Goal: Task Accomplishment & Management: Complete application form

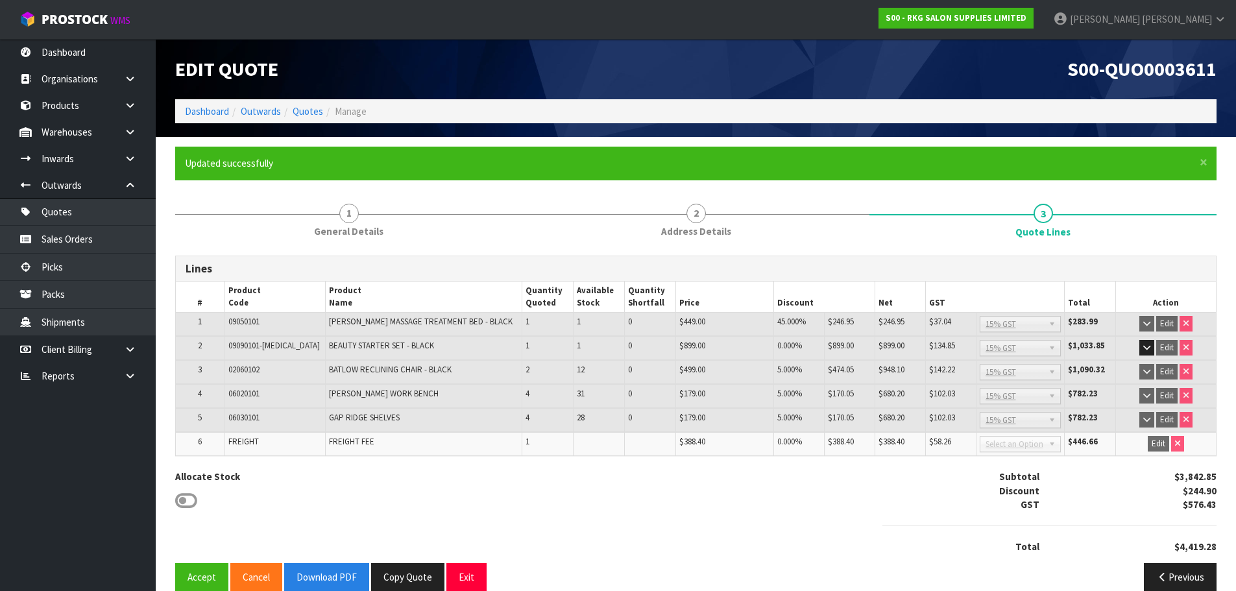
scroll to position [19, 0]
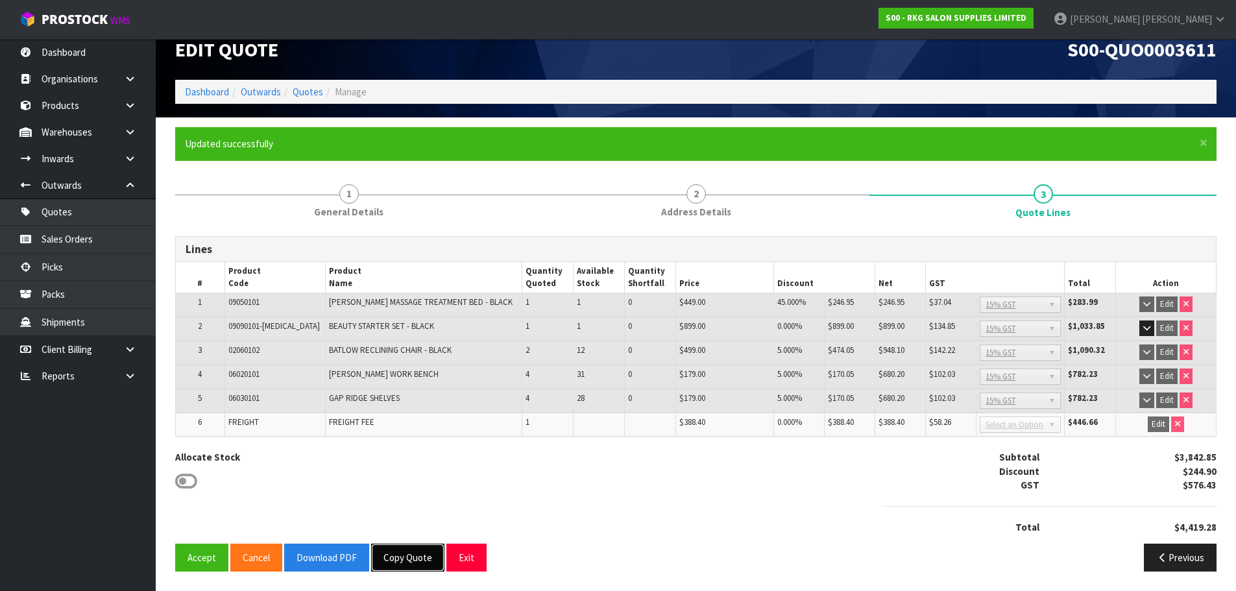
click at [418, 556] on button "Copy Quote" at bounding box center [407, 558] width 73 height 28
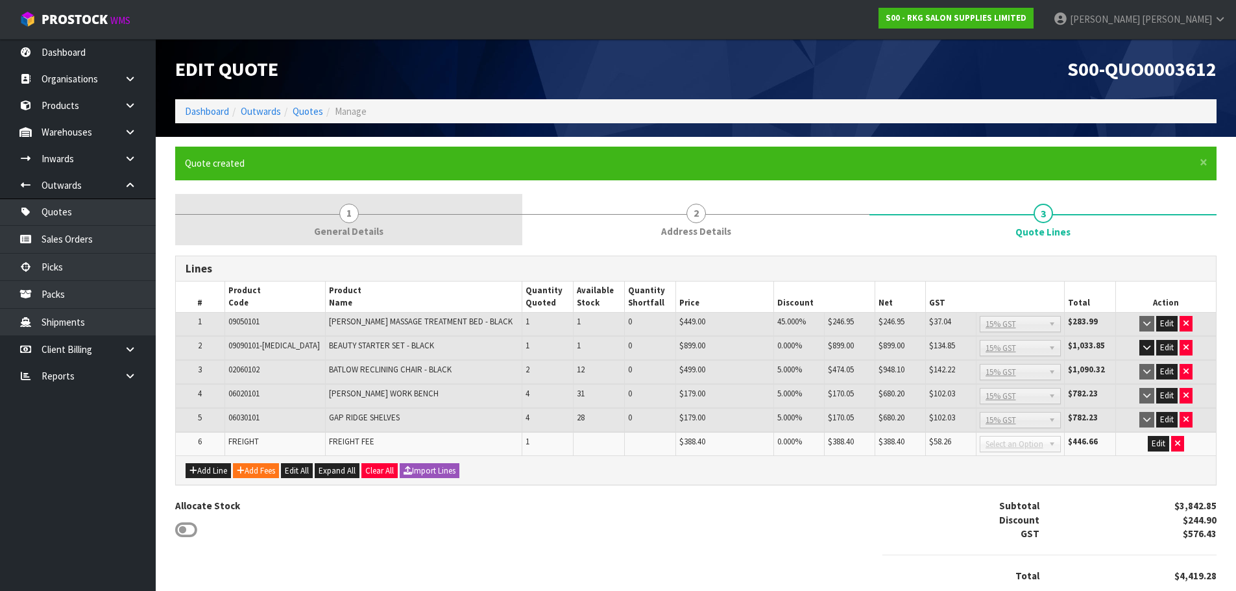
click at [351, 210] on span "1" at bounding box center [348, 213] width 19 height 19
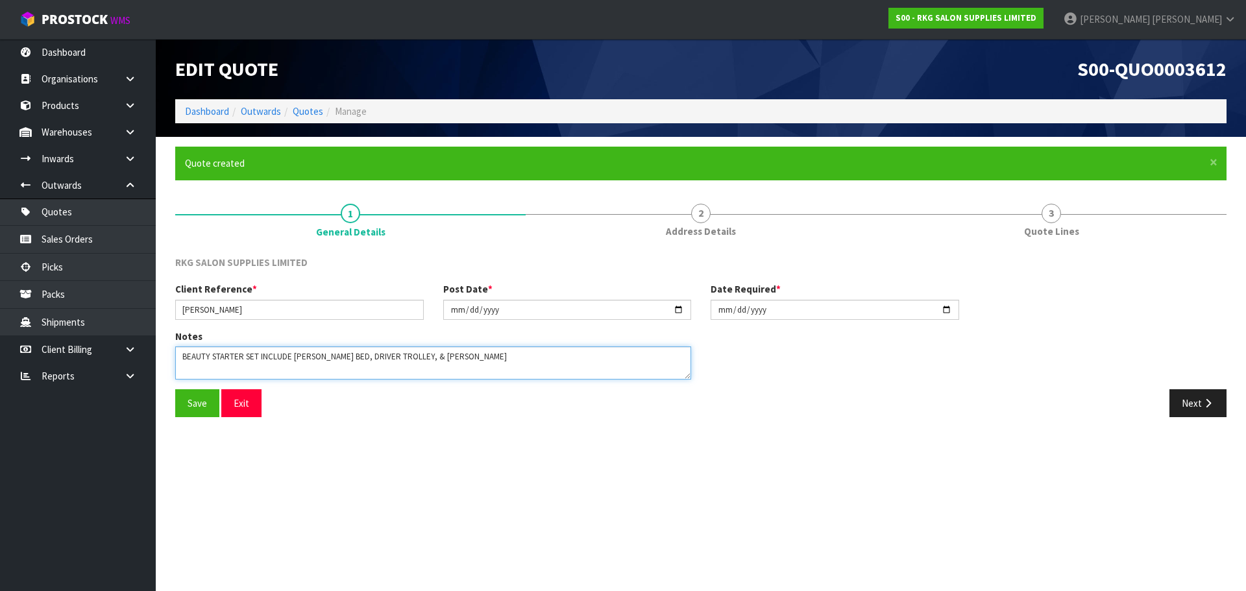
click at [269, 349] on textarea at bounding box center [433, 363] width 516 height 33
drag, startPoint x: 510, startPoint y: 357, endPoint x: 169, endPoint y: 361, distance: 340.8
click at [169, 361] on div "Notes" at bounding box center [433, 360] width 535 height 60
type textarea "MIRROR"
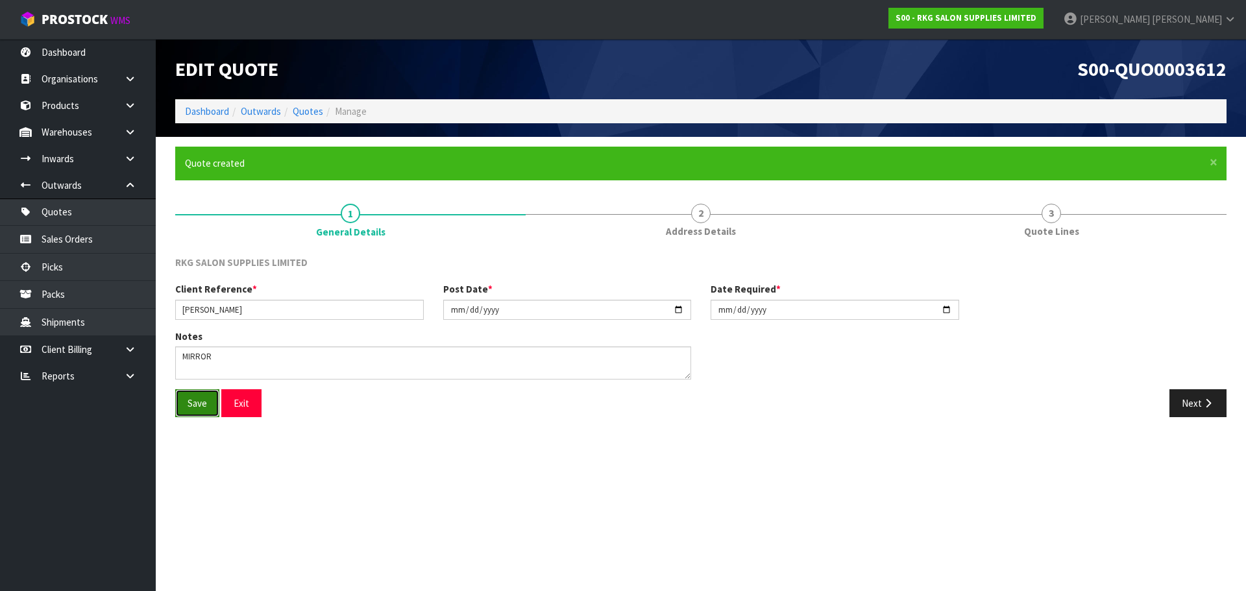
click at [184, 403] on button "Save" at bounding box center [197, 403] width 44 height 28
click at [269, 306] on input "[PERSON_NAME]" at bounding box center [299, 310] width 249 height 20
type input "[PERSON_NAME] MIRROR"
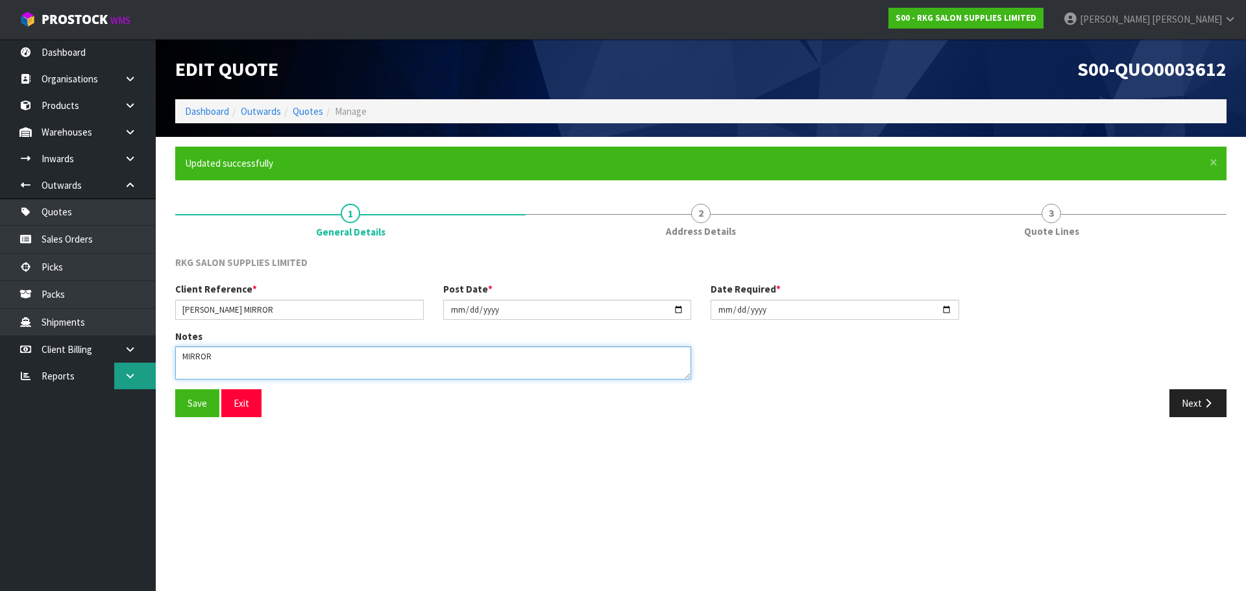
drag, startPoint x: 232, startPoint y: 350, endPoint x: 149, endPoint y: 365, distance: 84.3
click at [149, 365] on body "Toggle navigation ProStock WMS S00 - RKG SALON SUPPLIES LIMITED [PERSON_NAME] L…" at bounding box center [623, 295] width 1246 height 591
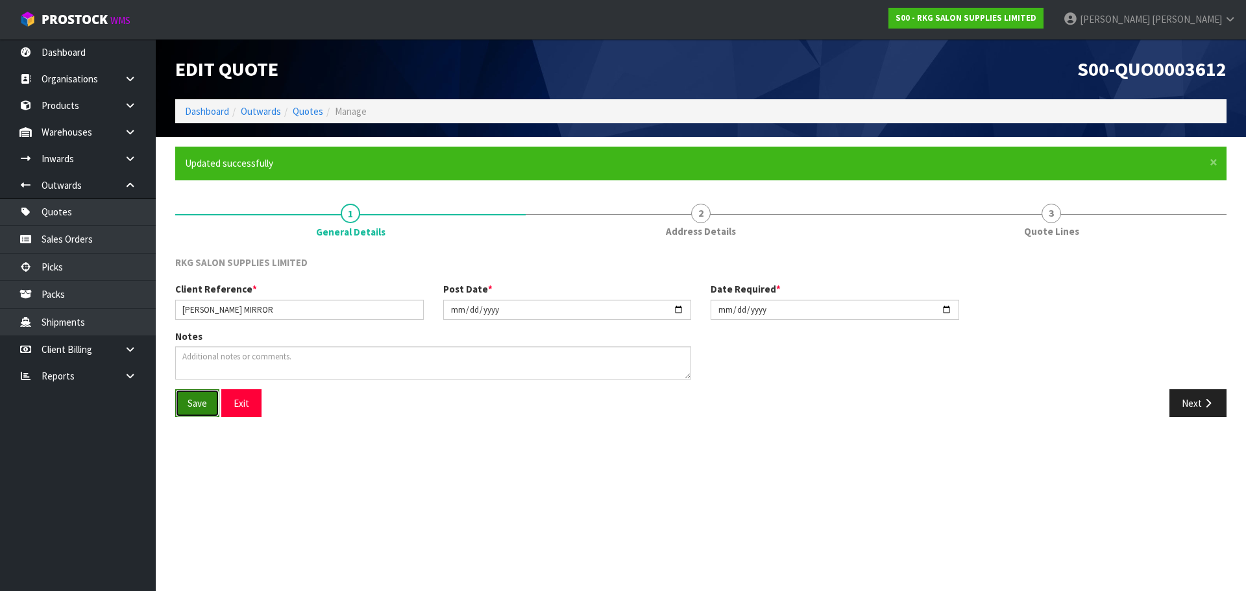
click at [203, 402] on button "Save" at bounding box center [197, 403] width 44 height 28
click at [1190, 400] on button "Next" at bounding box center [1198, 403] width 57 height 28
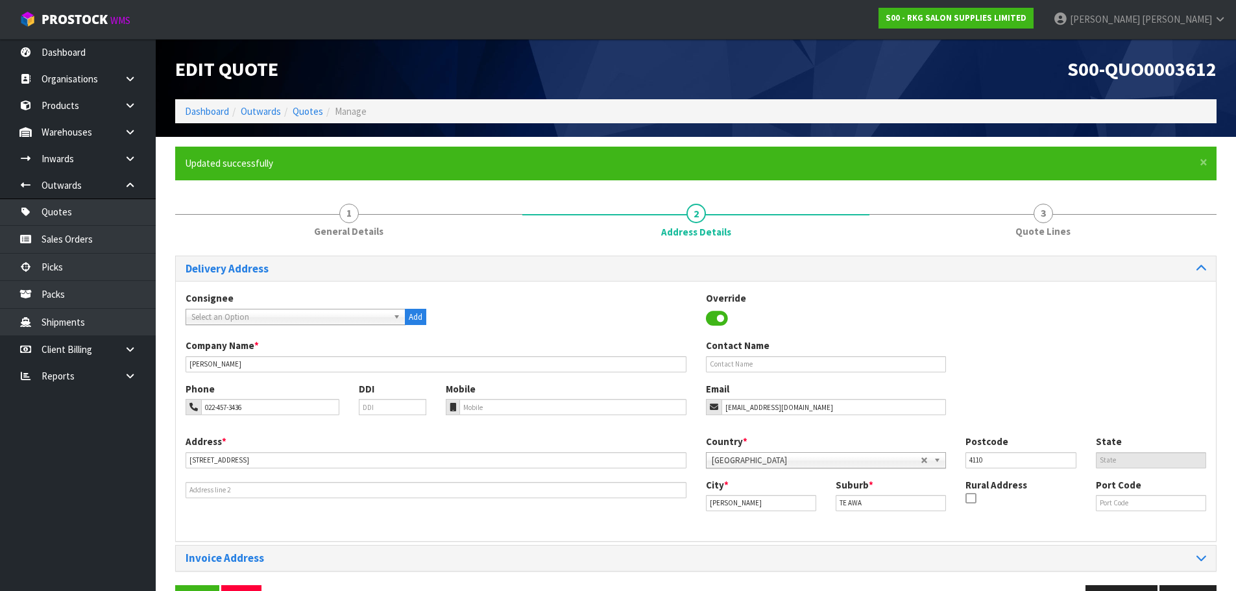
scroll to position [42, 0]
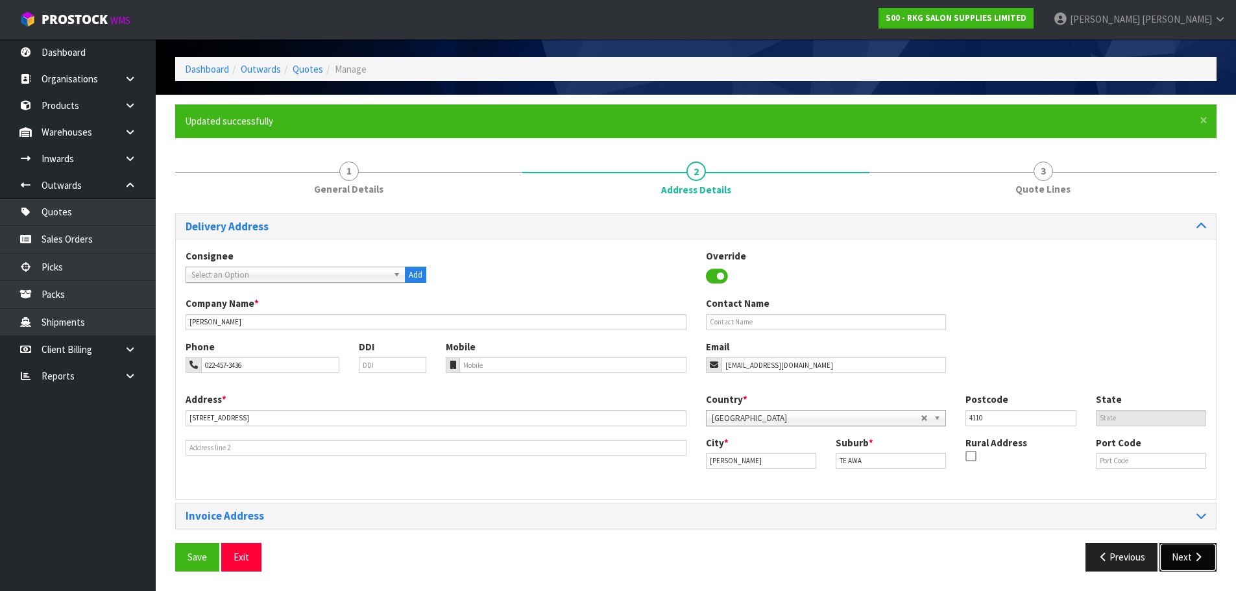
click at [1182, 563] on button "Next" at bounding box center [1188, 557] width 57 height 28
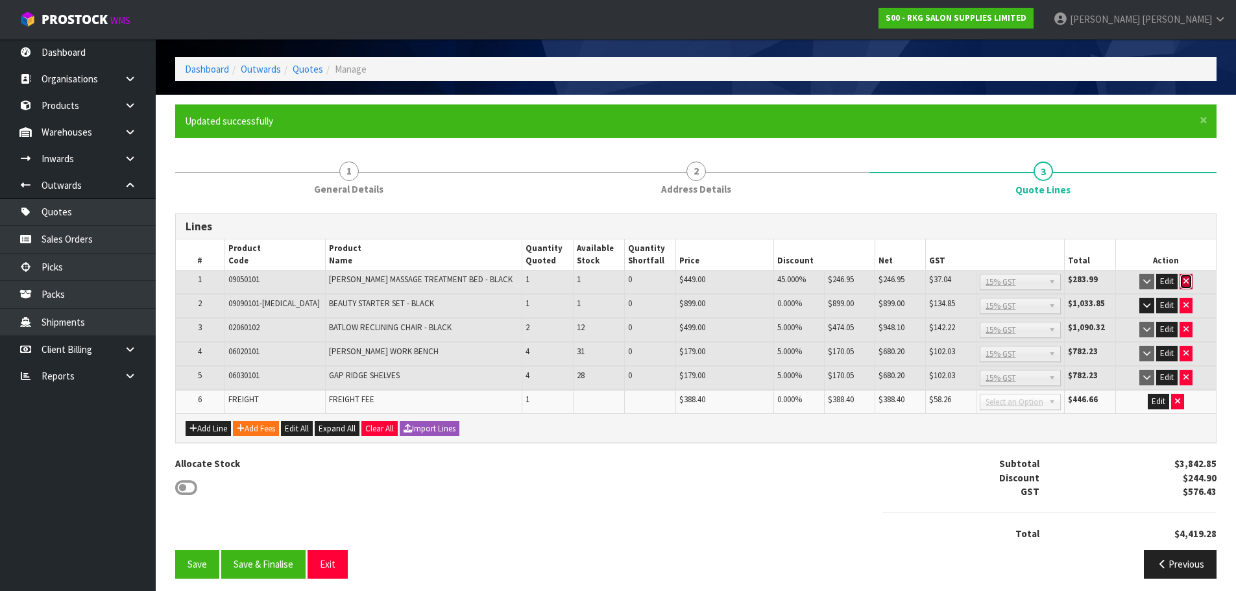
click at [1190, 281] on button "button" at bounding box center [1186, 282] width 13 height 16
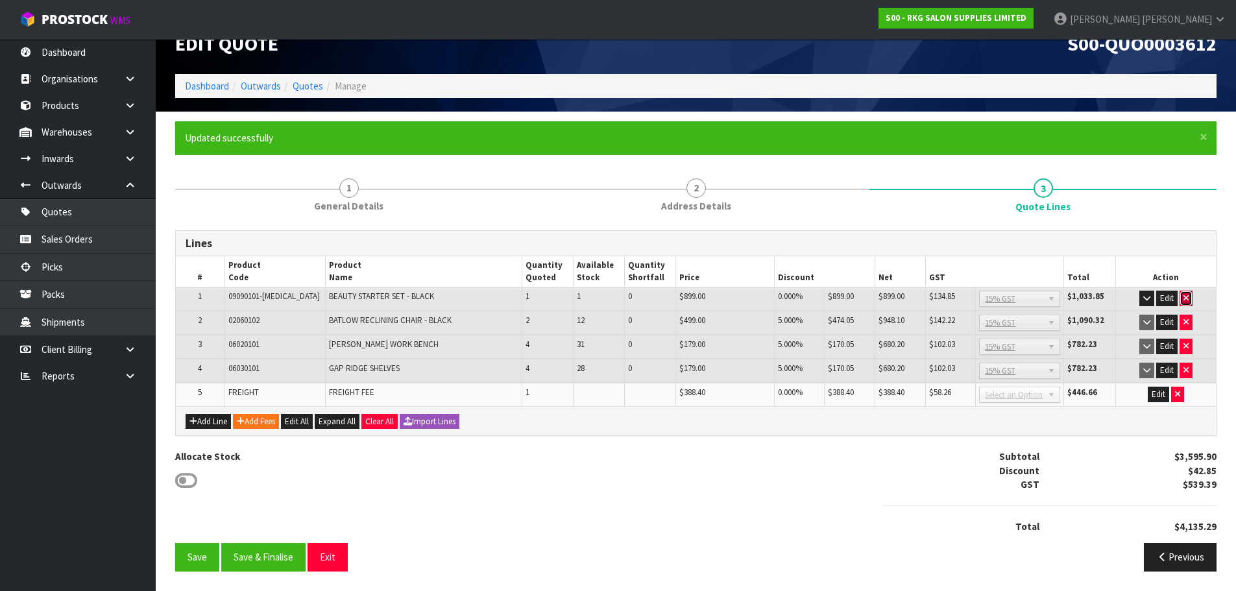
click at [1185, 301] on icon "button" at bounding box center [1186, 298] width 5 height 8
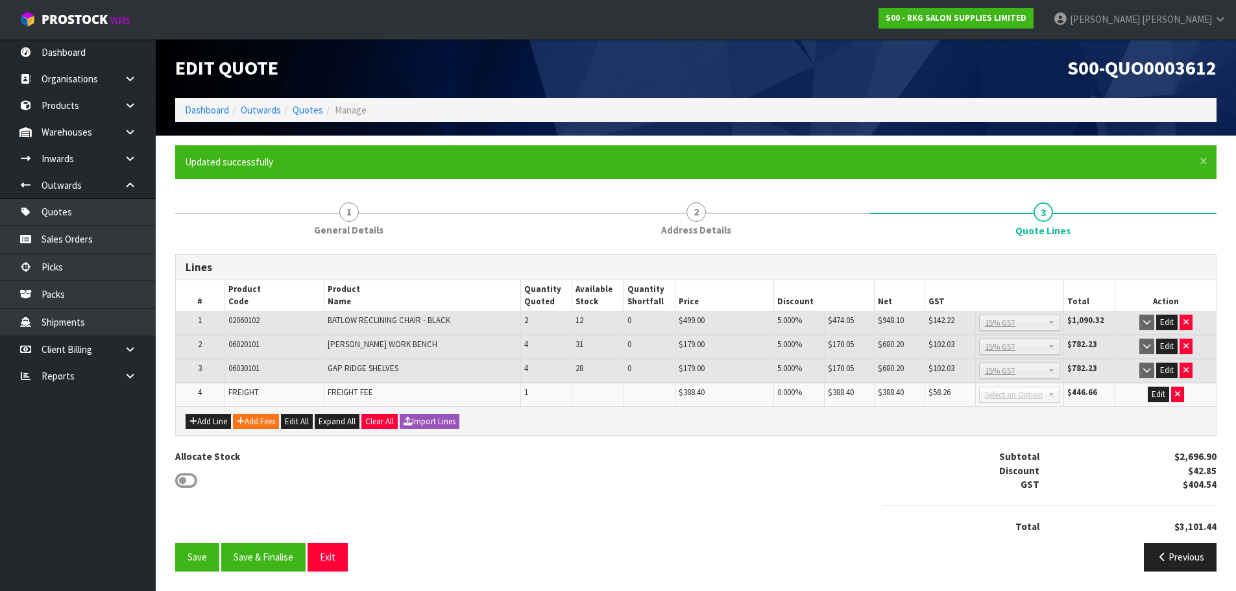
scroll to position [1, 0]
click at [1184, 318] on icon "button" at bounding box center [1186, 322] width 5 height 8
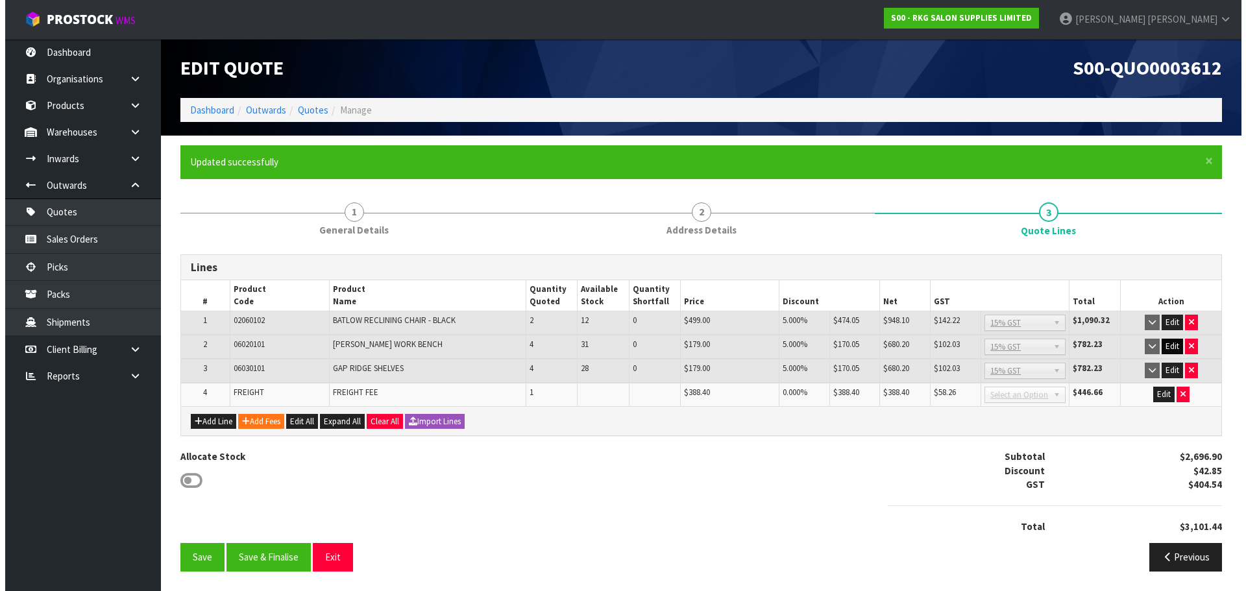
scroll to position [0, 0]
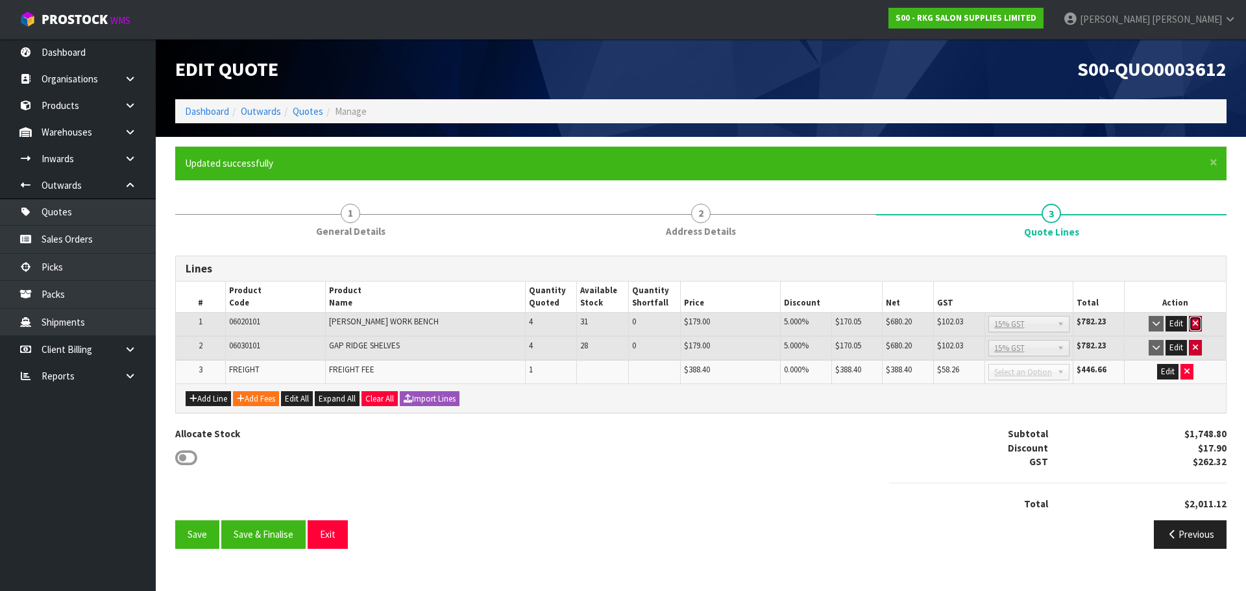
click at [1190, 323] on button "button" at bounding box center [1195, 324] width 13 height 16
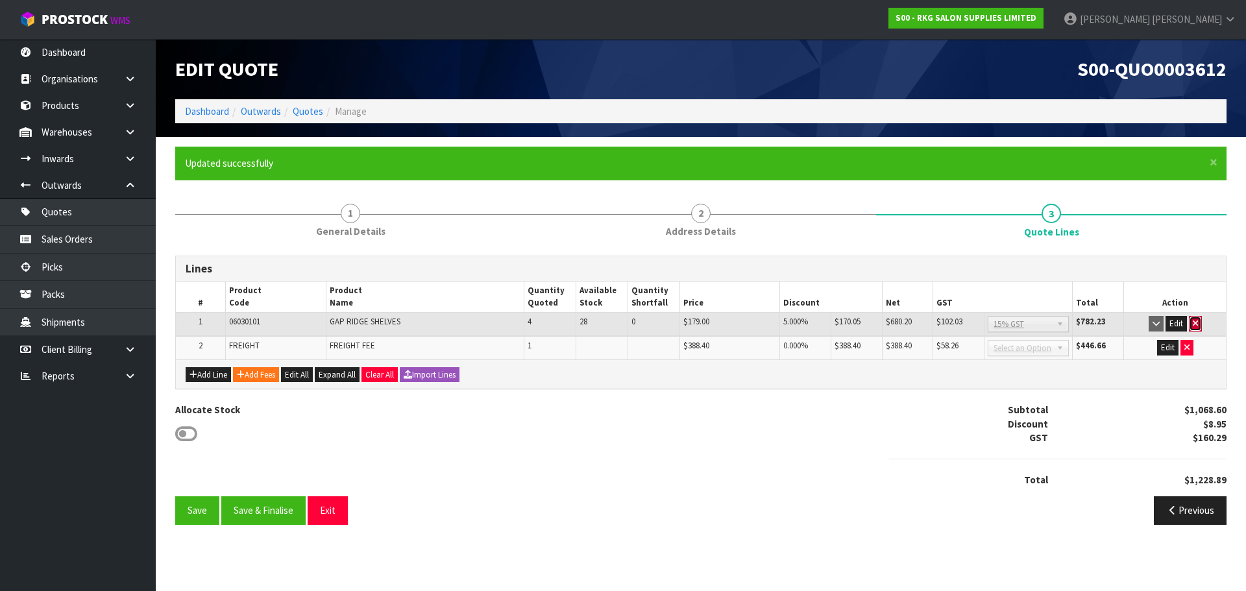
click at [1196, 323] on icon "button" at bounding box center [1195, 323] width 5 height 8
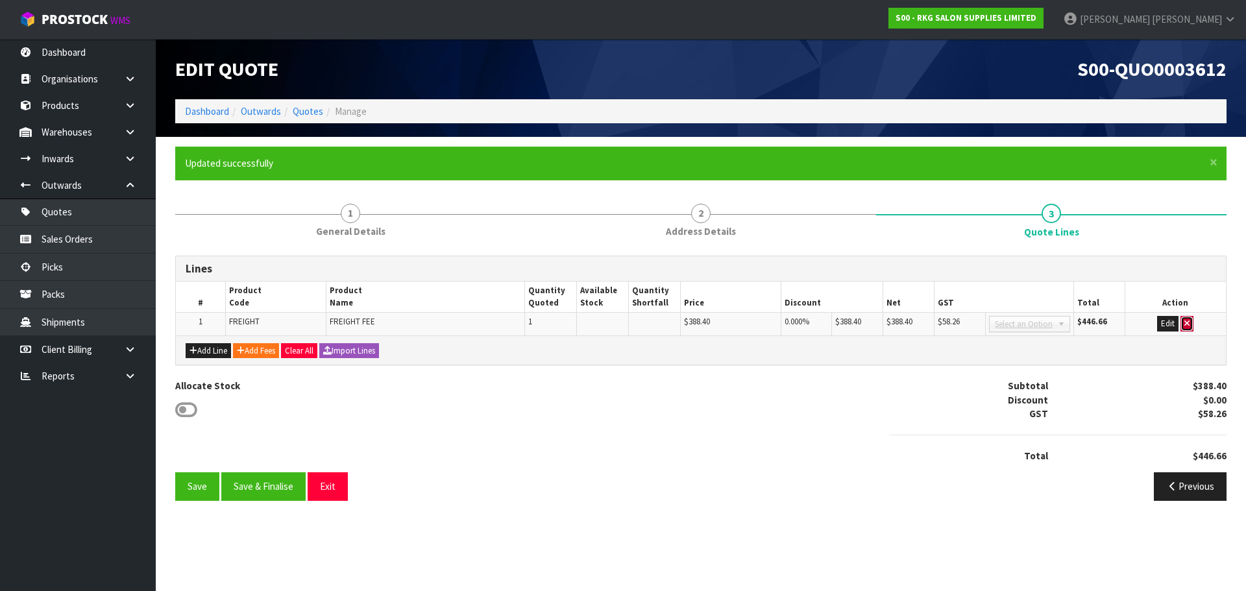
click at [1190, 328] on button "button" at bounding box center [1187, 324] width 13 height 16
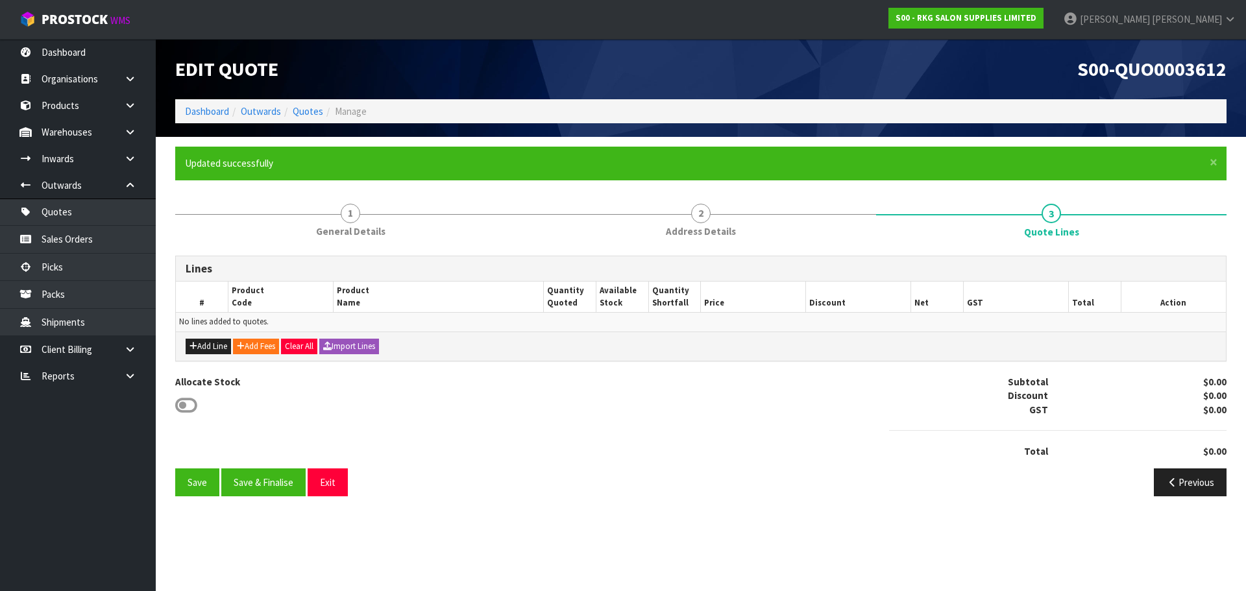
click at [223, 354] on div "Add Line Add Fees Clear All Import Lines" at bounding box center [701, 346] width 1050 height 29
click at [222, 349] on button "Add Line" at bounding box center [208, 347] width 45 height 16
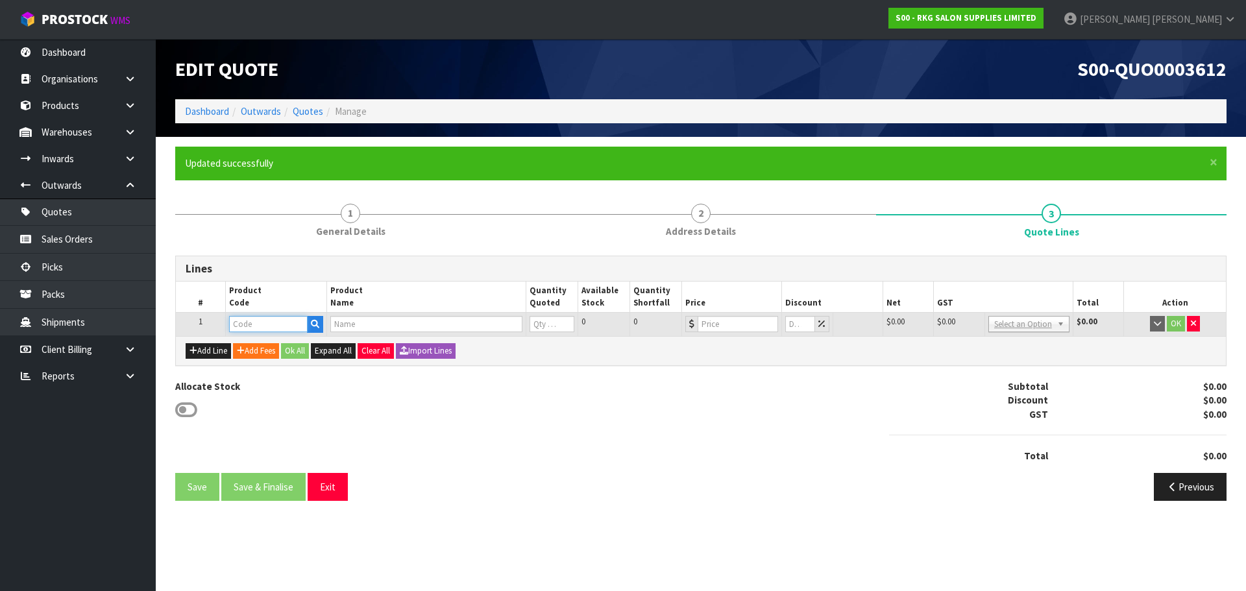
click at [253, 329] on input "text" at bounding box center [268, 324] width 78 height 16
type input "LED"
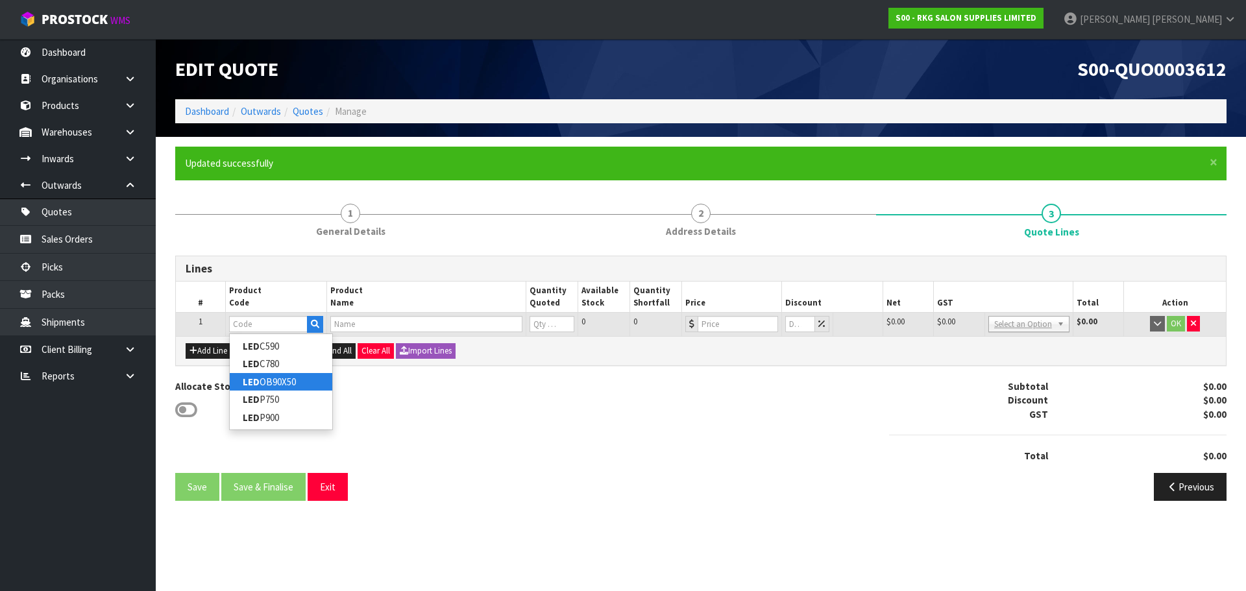
click at [249, 378] on strong "LED" at bounding box center [251, 382] width 17 height 12
type input "LEDOB90X50"
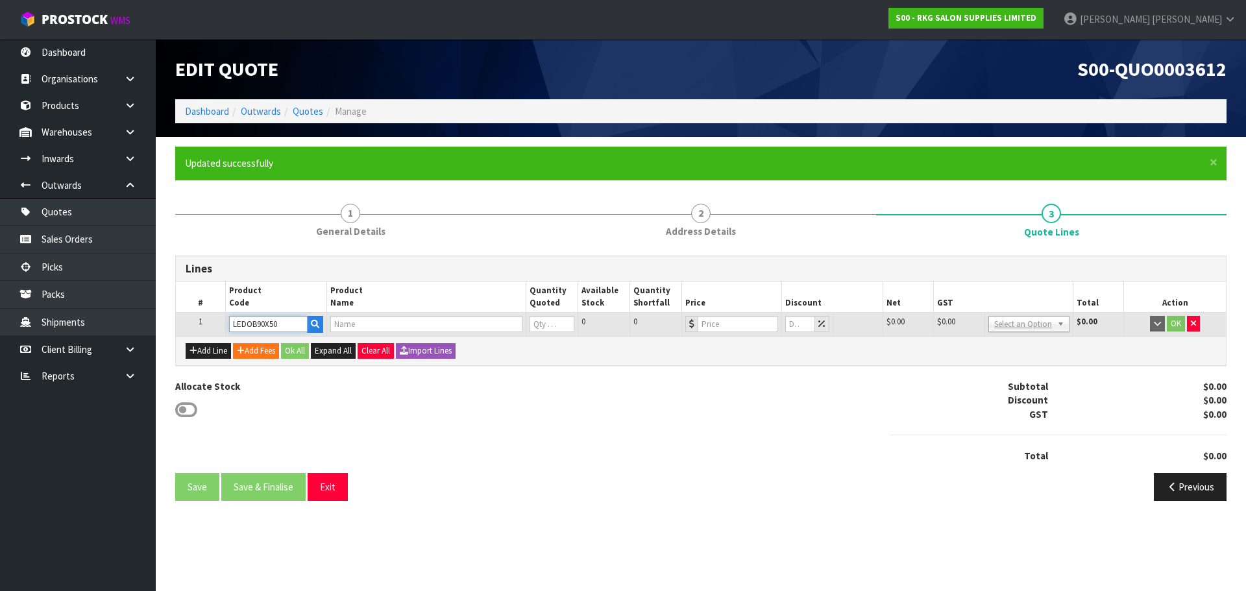
type input "RHOMBUS OVAL BACK LIGHT LED MIRROR 900X500MM"
type input "0"
type input "503.48"
type input "0"
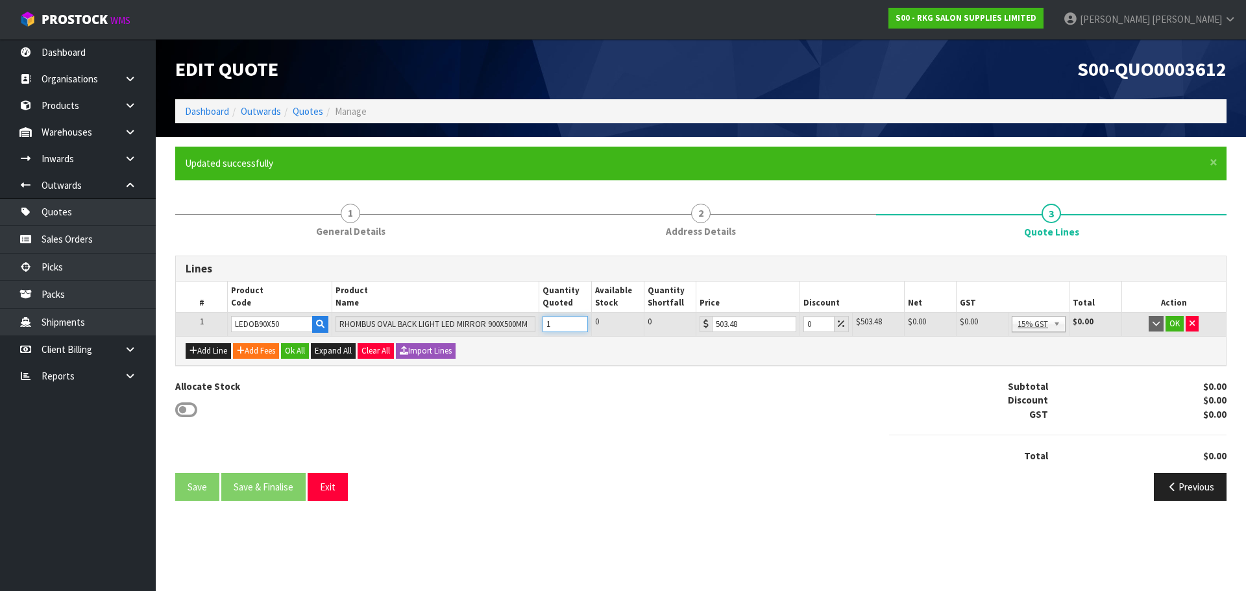
click at [578, 321] on input "1" at bounding box center [565, 324] width 45 height 16
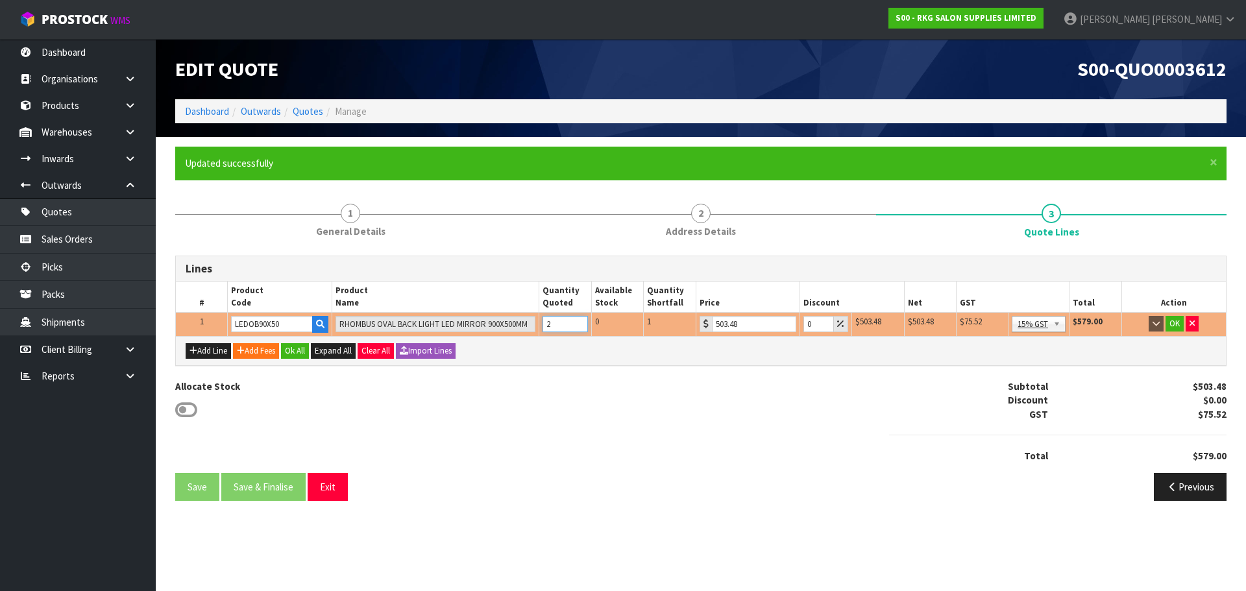
click at [578, 321] on input "2" at bounding box center [565, 324] width 45 height 16
click at [578, 321] on input "3" at bounding box center [565, 324] width 45 height 16
type input "4"
click at [578, 321] on input "4" at bounding box center [565, 324] width 45 height 16
drag, startPoint x: 813, startPoint y: 325, endPoint x: 804, endPoint y: 325, distance: 8.4
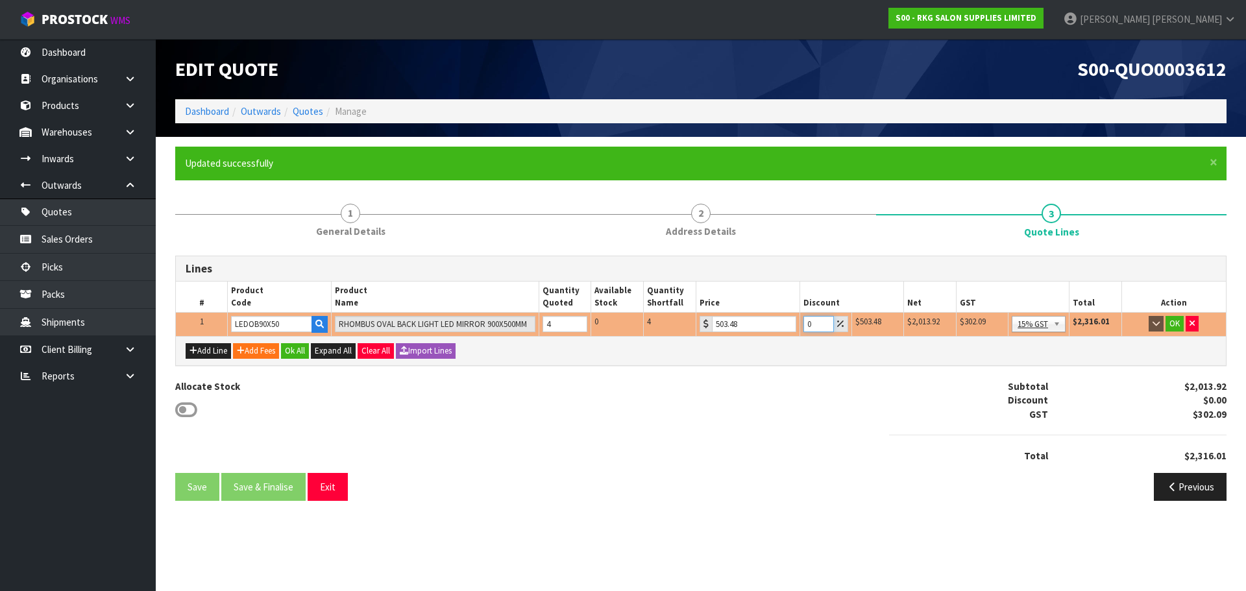
click at [804, 325] on input "0" at bounding box center [819, 324] width 31 height 16
type input "20"
click at [1174, 325] on button "OK" at bounding box center [1175, 324] width 18 height 16
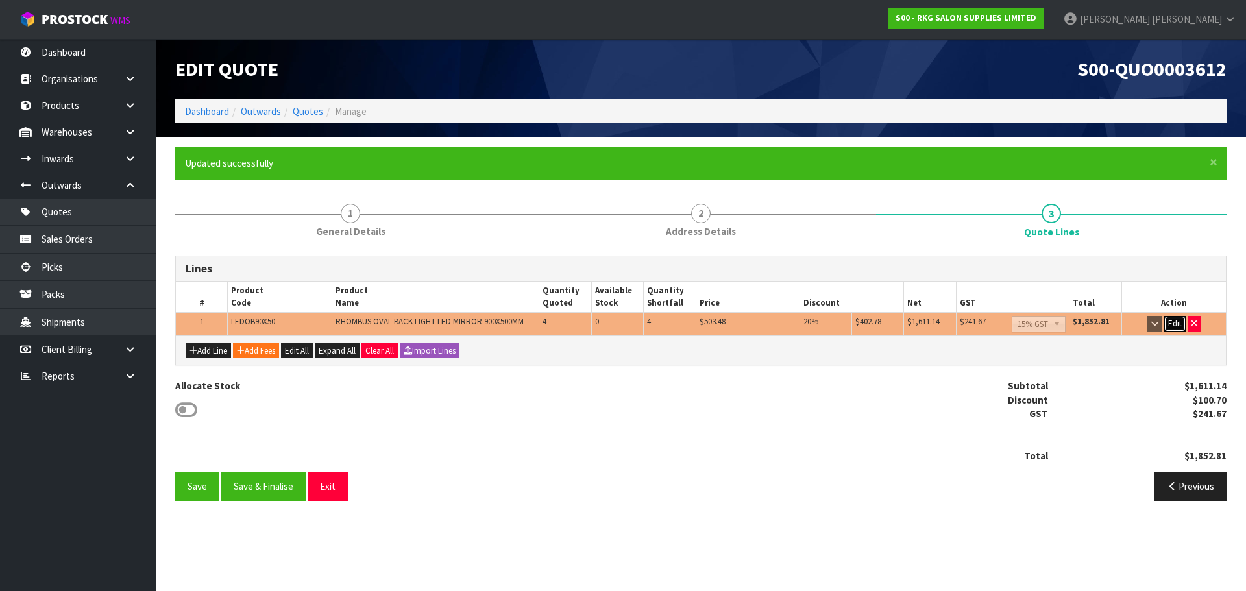
click at [1174, 325] on button "Edit" at bounding box center [1174, 324] width 21 height 16
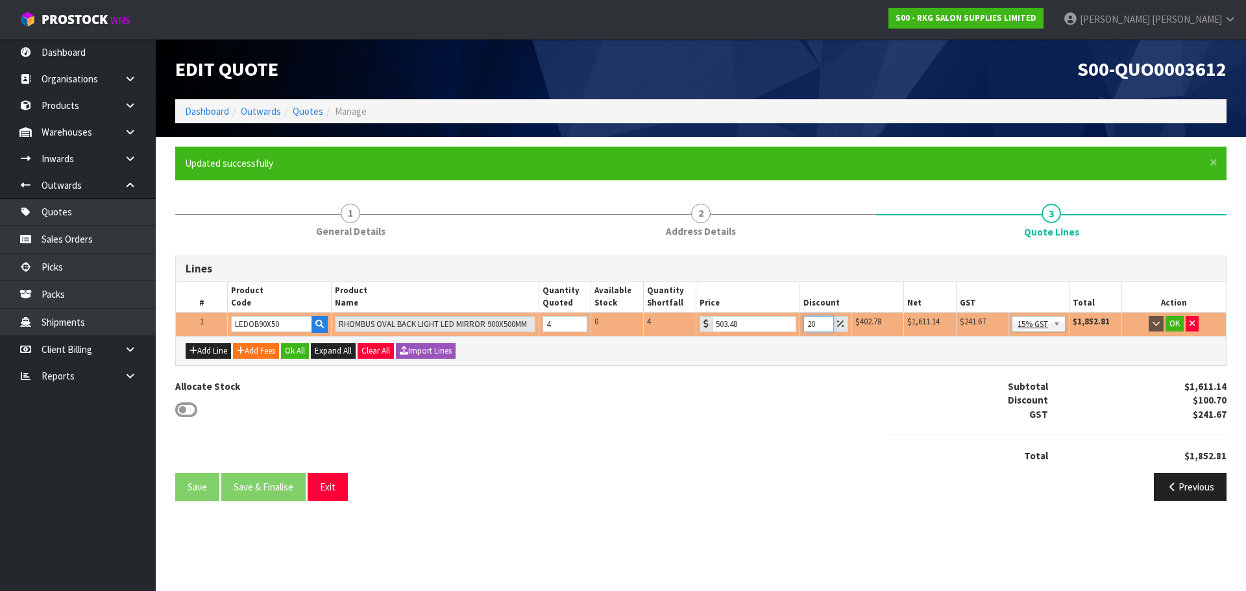
drag, startPoint x: 815, startPoint y: 321, endPoint x: 802, endPoint y: 321, distance: 13.0
click at [804, 321] on input "20" at bounding box center [819, 324] width 31 height 16
type input "20"
drag, startPoint x: 741, startPoint y: 324, endPoint x: 706, endPoint y: 324, distance: 35.0
click at [706, 324] on div "503.48" at bounding box center [748, 324] width 97 height 16
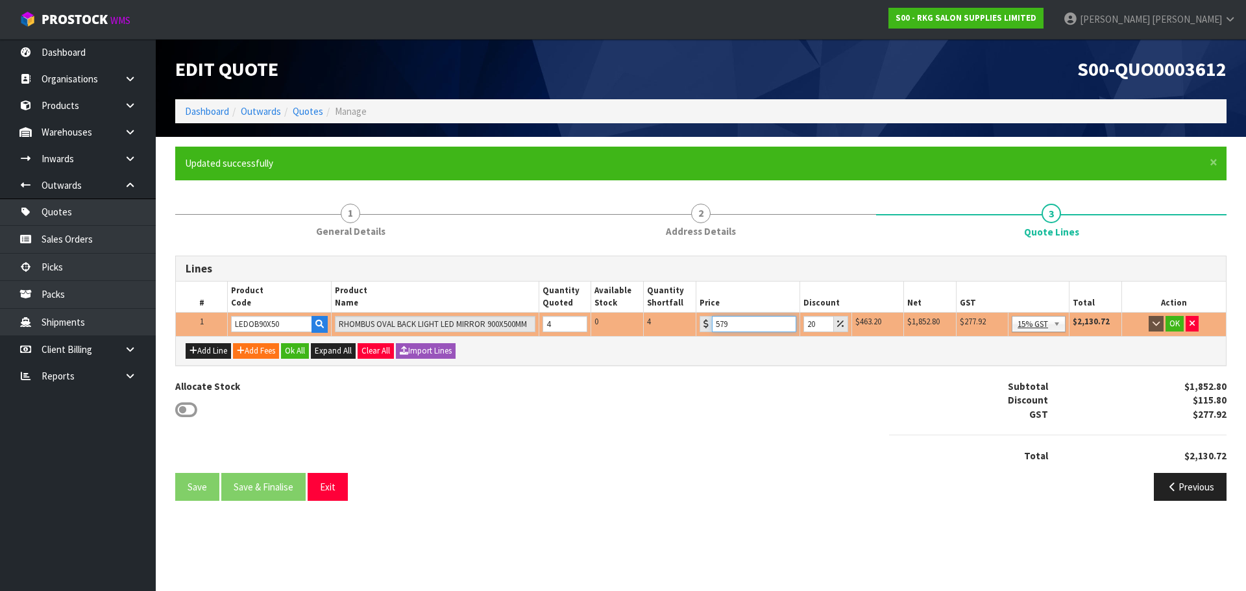
type input "579"
drag, startPoint x: 813, startPoint y: 323, endPoint x: 800, endPoint y: 323, distance: 13.6
click at [800, 323] on td "20" at bounding box center [826, 324] width 52 height 23
type input "3"
type input "4"
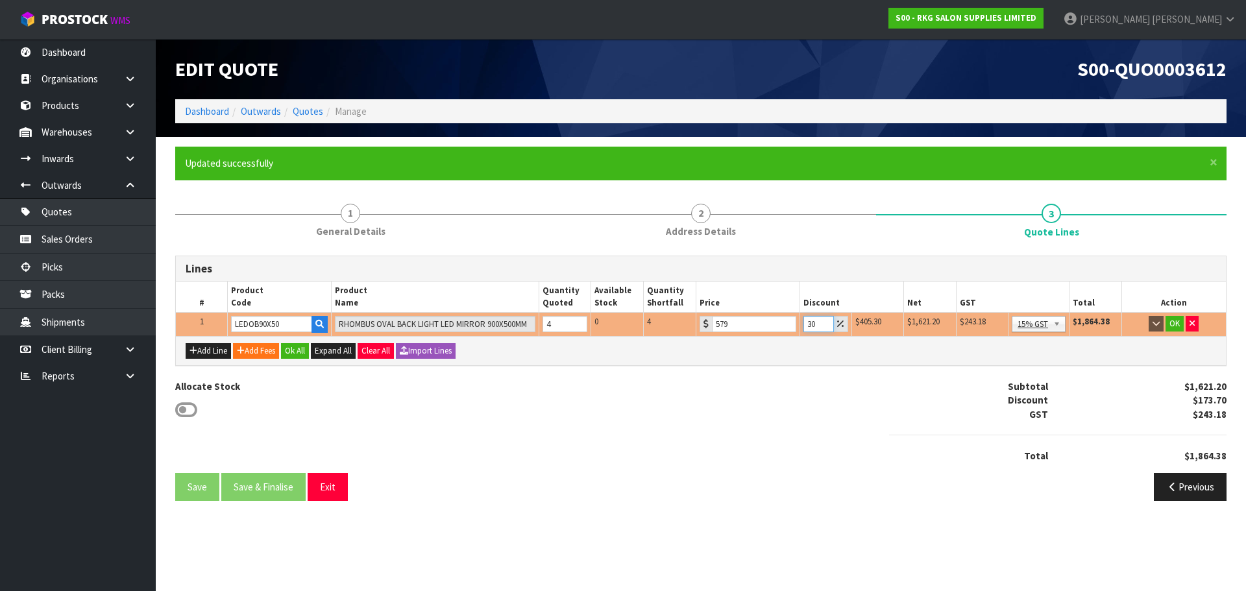
type input "30"
drag, startPoint x: 741, startPoint y: 326, endPoint x: 709, endPoint y: 325, distance: 31.2
click at [709, 325] on div "579" at bounding box center [748, 324] width 97 height 16
type input "503.5"
click at [1194, 320] on button "button" at bounding box center [1192, 324] width 13 height 16
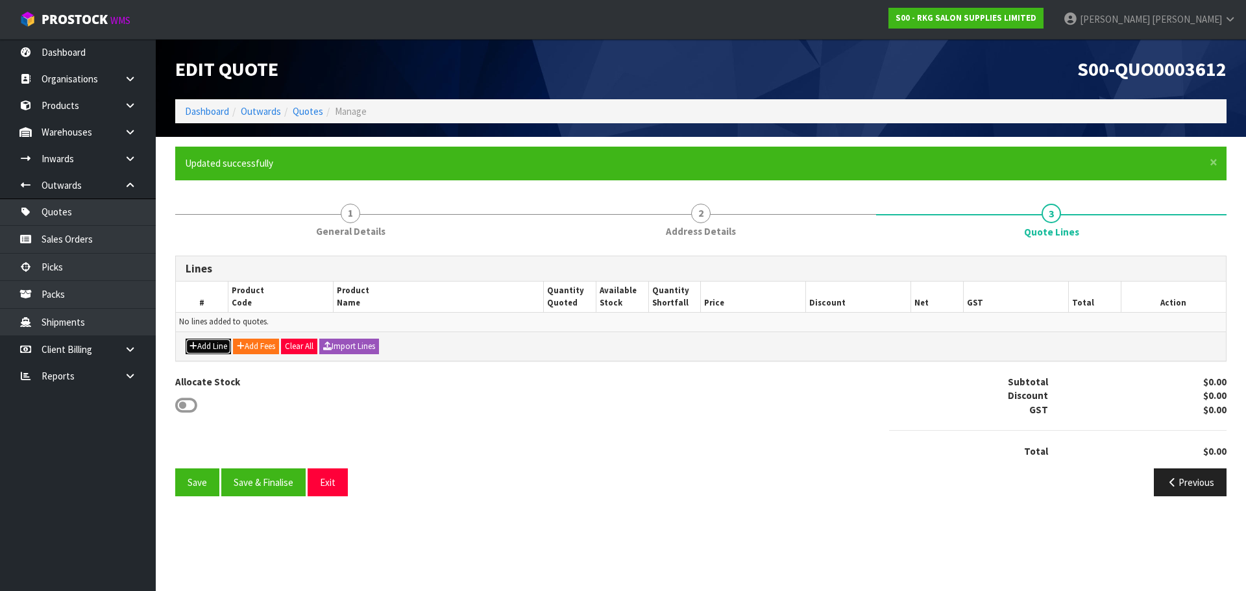
click at [196, 349] on icon "button" at bounding box center [194, 346] width 8 height 8
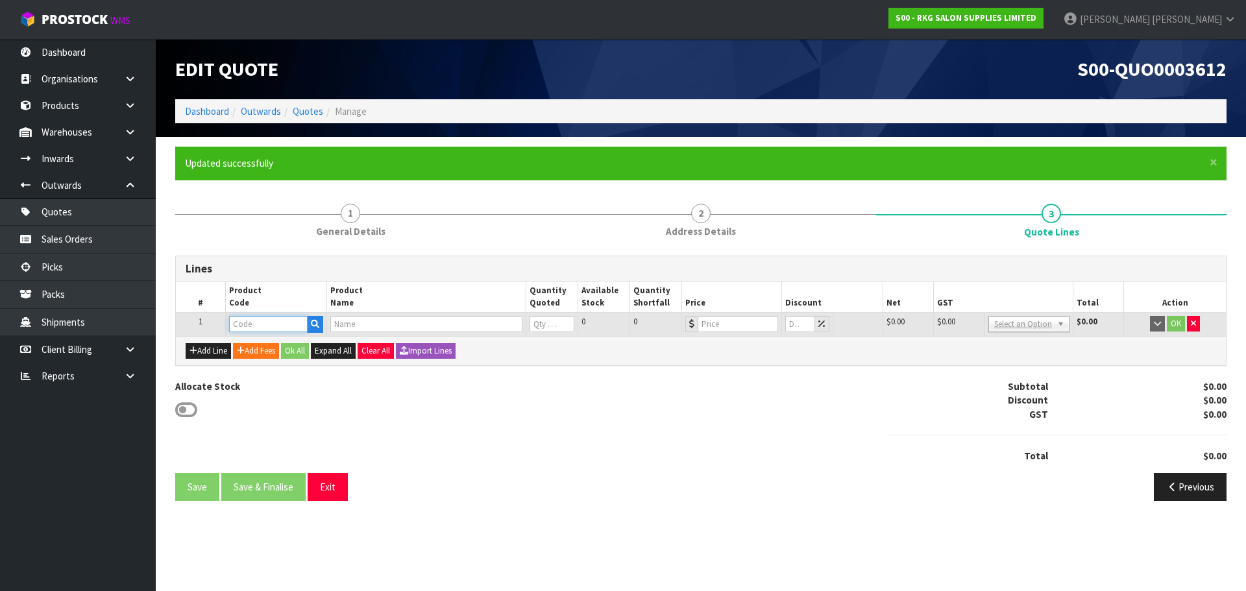
click at [270, 323] on input "text" at bounding box center [268, 324] width 78 height 16
type input "LEDOB"
click at [263, 345] on strong "LEDOB" at bounding box center [258, 346] width 30 height 12
type input "LEDOB90X50"
type input "RHOMBUS OVAL BACK LIGHT LED MIRROR 900X500MM"
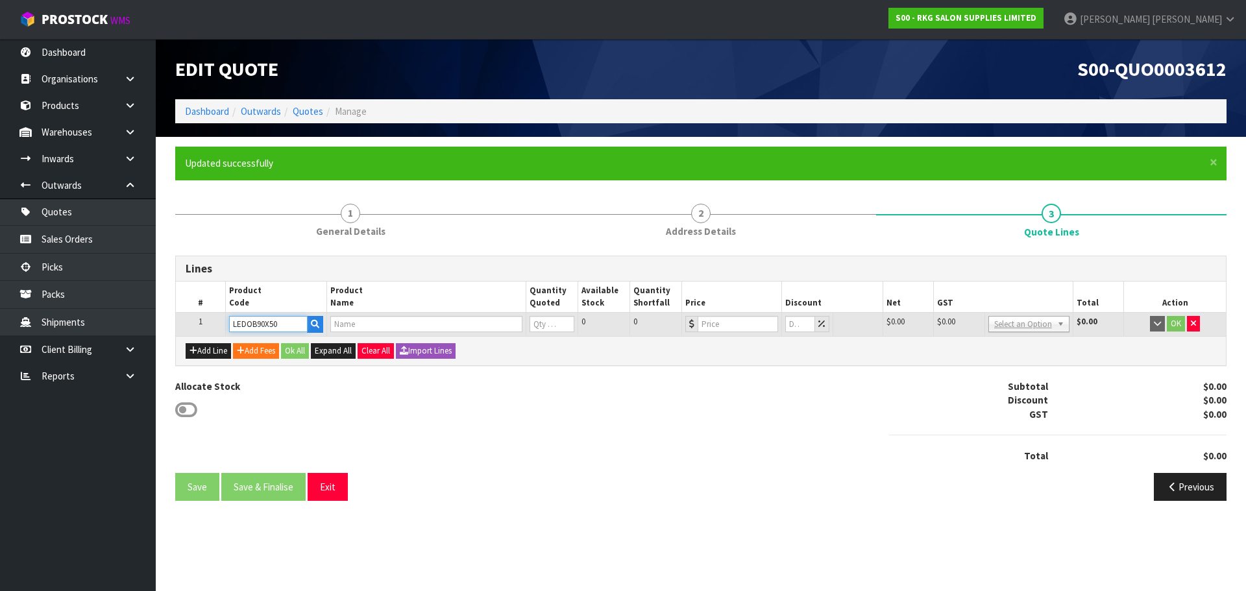
type input "0"
type input "503.48"
type input "0"
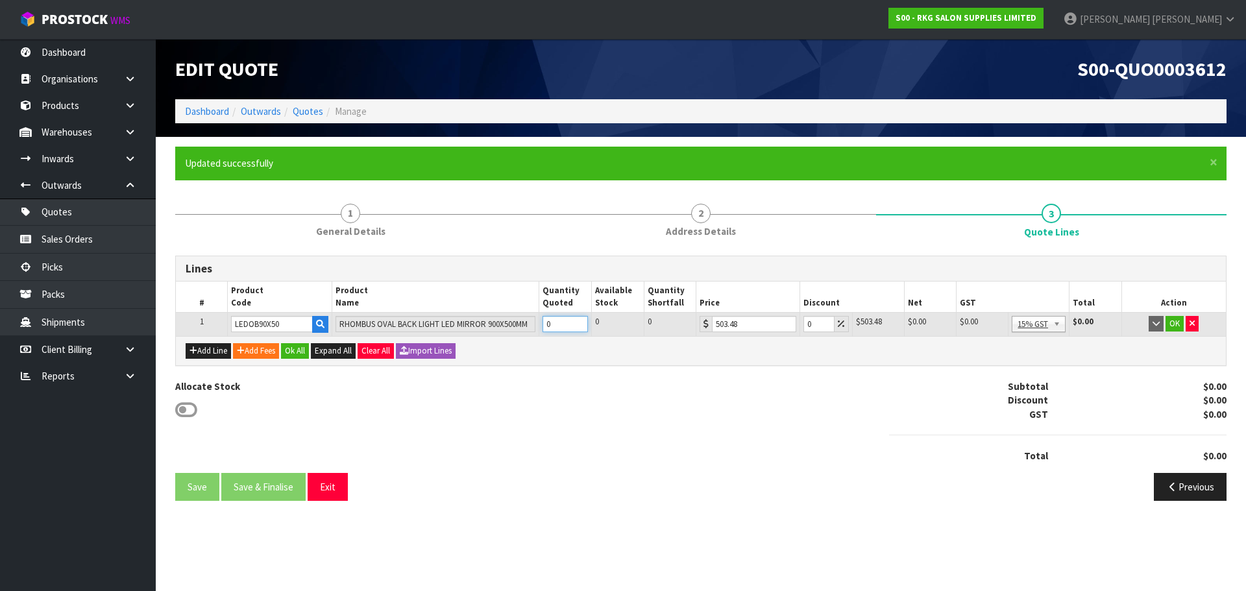
drag, startPoint x: 562, startPoint y: 321, endPoint x: 542, endPoint y: 324, distance: 20.3
click at [543, 324] on input "0" at bounding box center [565, 324] width 45 height 16
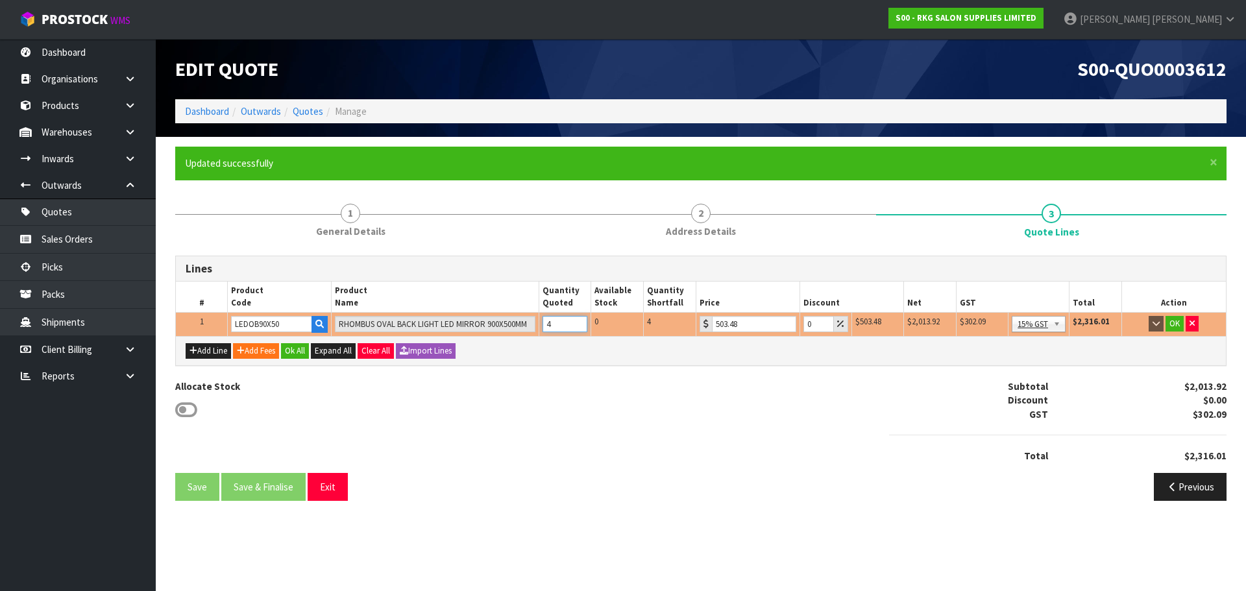
type input "4"
drag, startPoint x: 814, startPoint y: 326, endPoint x: 804, endPoint y: 325, distance: 9.8
click at [804, 325] on input "0" at bounding box center [819, 324] width 31 height 16
type input "25"
click at [1174, 323] on button "OK" at bounding box center [1175, 324] width 18 height 16
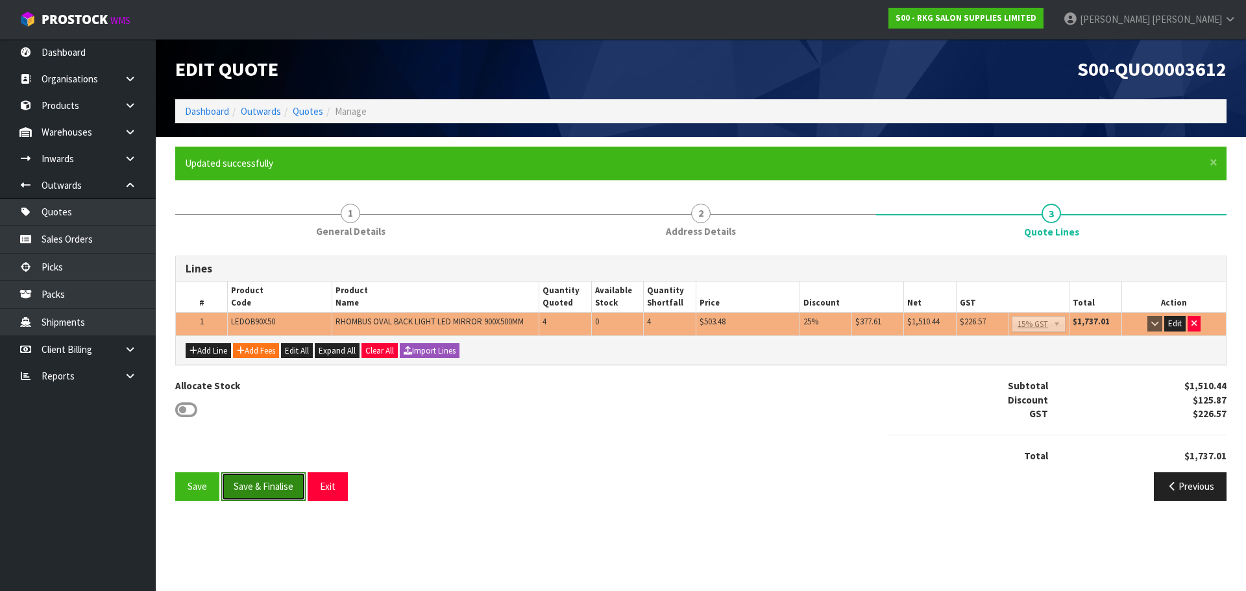
click at [266, 489] on button "Save & Finalise" at bounding box center [263, 487] width 84 height 28
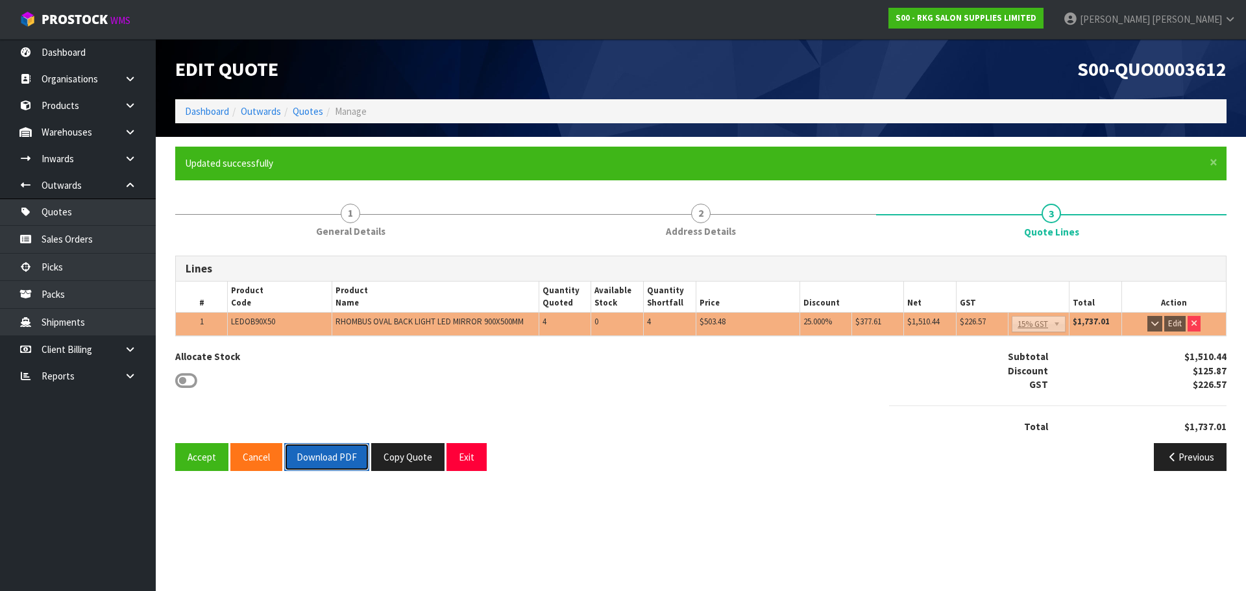
click at [335, 458] on button "Download PDF" at bounding box center [326, 457] width 85 height 28
